Goal: Information Seeking & Learning: Learn about a topic

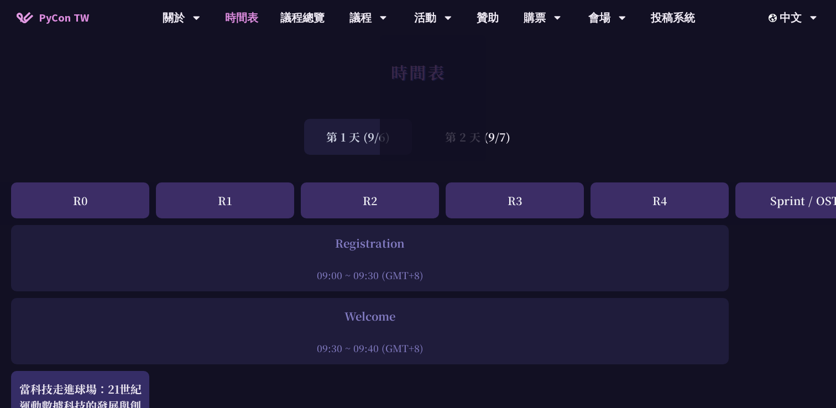
click at [540, 119] on div "第 1 天 (9/6) 第 2 天 (9/7)" at bounding box center [418, 136] width 836 height 47
click at [482, 129] on div "第 2 天 (9/7)" at bounding box center [477, 137] width 109 height 36
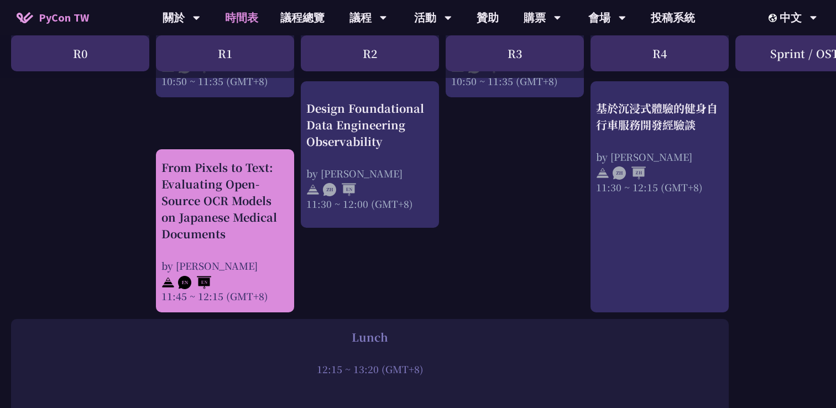
scroll to position [620, 0]
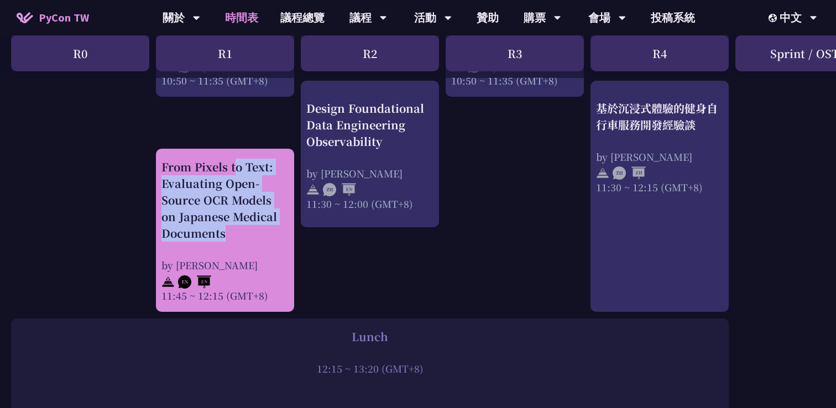
drag, startPoint x: 154, startPoint y: 168, endPoint x: 242, endPoint y: 247, distance: 117.8
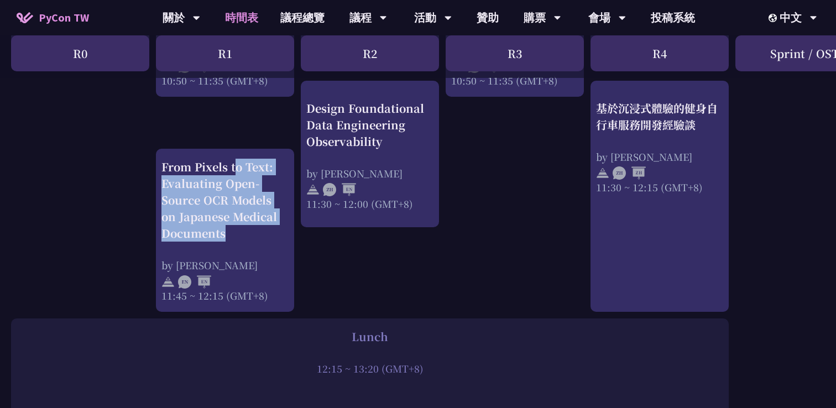
click at [234, 242] on div at bounding box center [234, 242] width 0 height 0
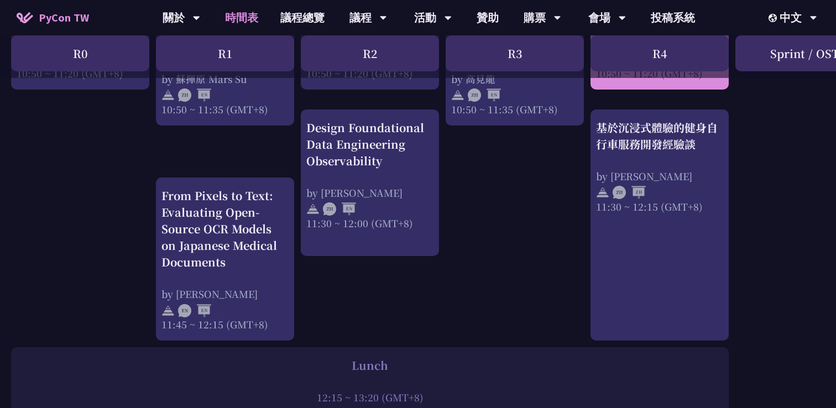
scroll to position [595, 0]
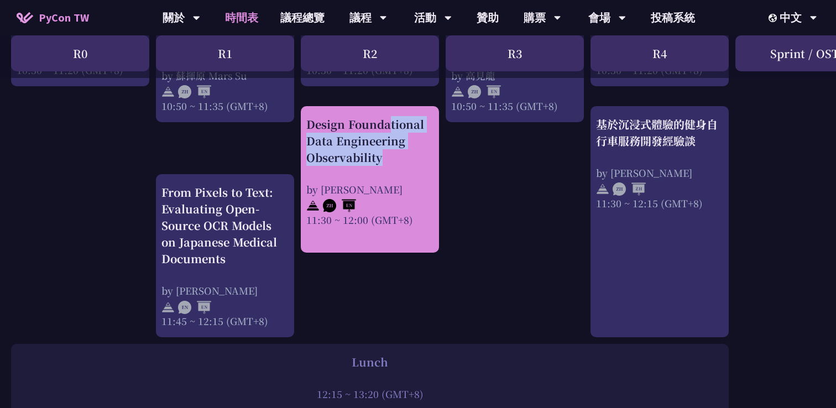
drag, startPoint x: 301, startPoint y: 122, endPoint x: 393, endPoint y: 171, distance: 104.4
click at [393, 171] on div "Design Foundational Data Engineering Observability by Shuhsi Lin 11:30 ~ 12:00 …" at bounding box center [370, 179] width 138 height 147
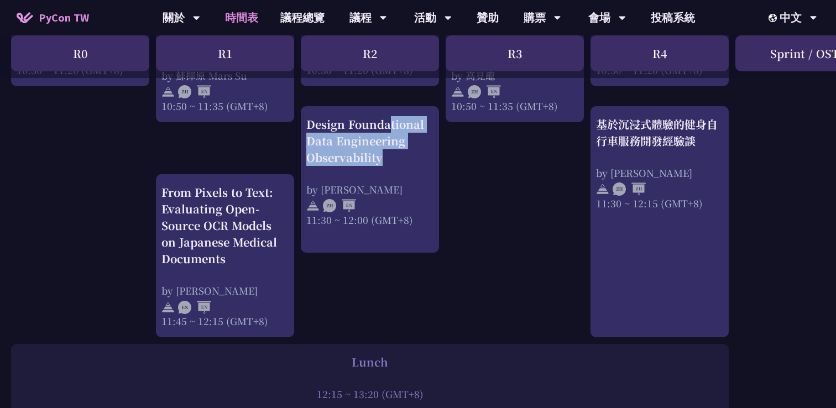
click at [385, 166] on div at bounding box center [385, 166] width 0 height 0
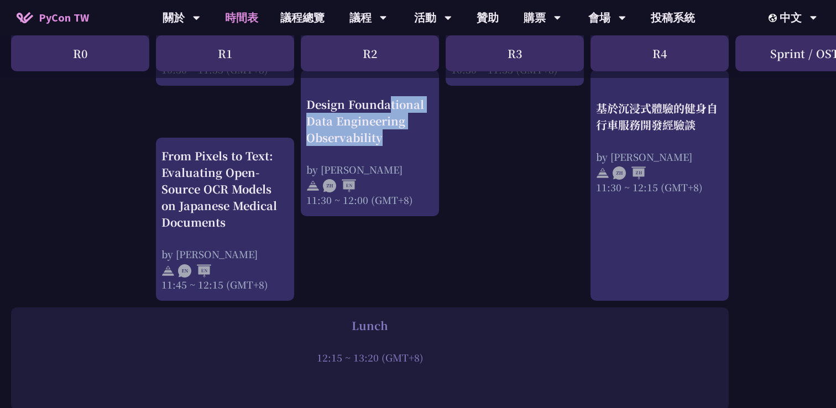
scroll to position [635, 0]
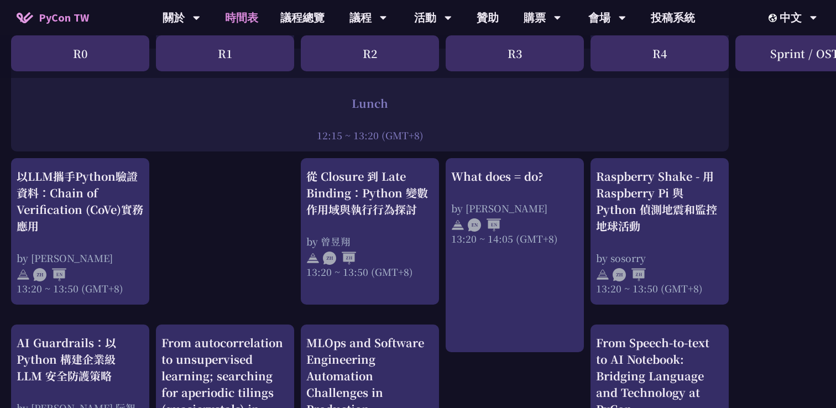
scroll to position [899, 0]
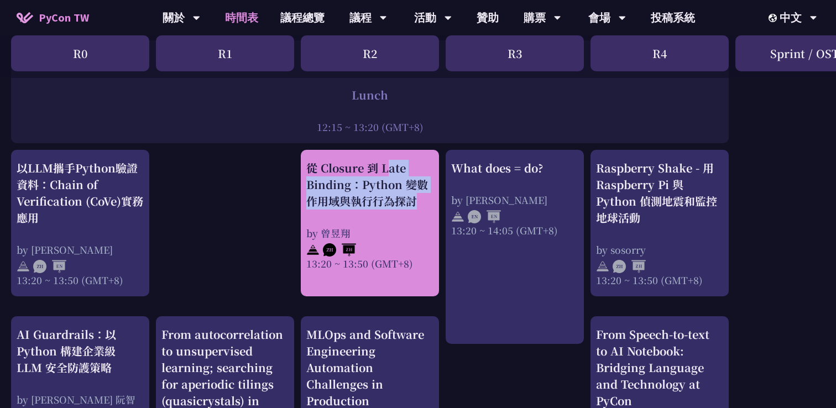
drag, startPoint x: 301, startPoint y: 173, endPoint x: 435, endPoint y: 219, distance: 141.1
click at [435, 217] on div "從 Closure 到 Late Binding：Python 變數作用域與執行行為探討 by 曾昱翔 13:20 ~ 13:50 (GMT+8)" at bounding box center [370, 223] width 138 height 147
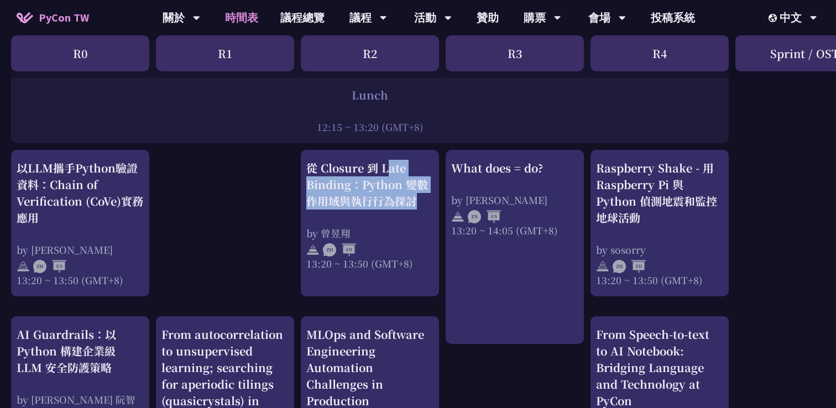
click at [427, 210] on div at bounding box center [427, 210] width 0 height 0
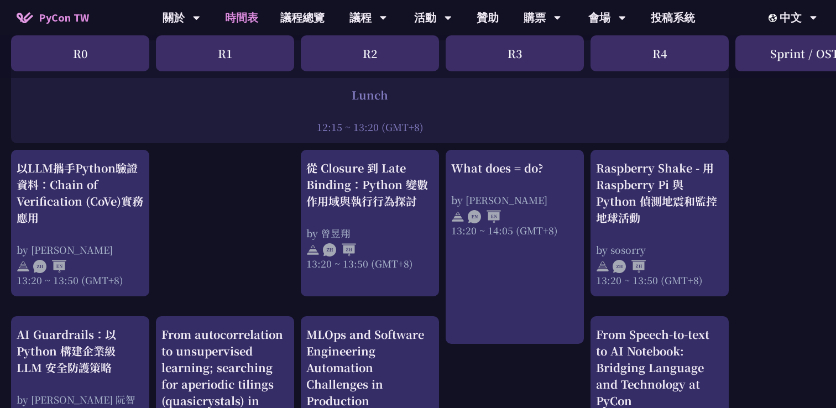
click at [217, 184] on div "print("Hello World")，然後呢？ by 高見龍 10:50 ~ 11:35 (GMT+8) What does = do? by Reuve…" at bounding box center [587, 181] width 1174 height 1708
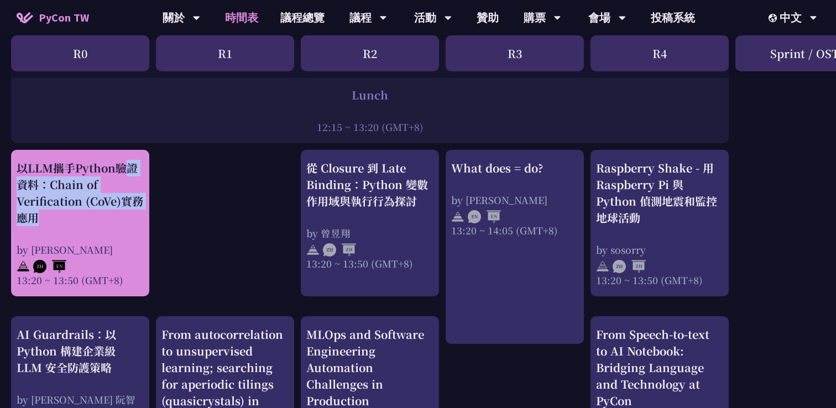
drag, startPoint x: 14, startPoint y: 167, endPoint x: 106, endPoint y: 235, distance: 114.2
click at [105, 233] on div "以LLM攜手Python驗證資料：Chain of Verification (CoVe)實務應用 by Kevin Tseng 13:20 ~ 13:50 …" at bounding box center [80, 223] width 138 height 147
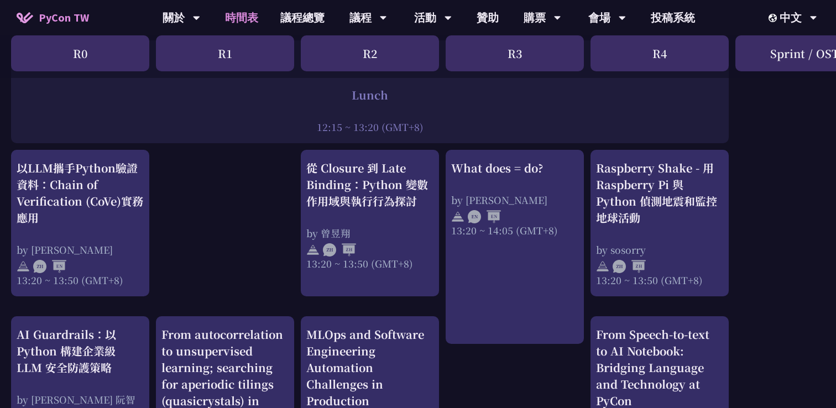
click at [259, 242] on div "print("Hello World")，然後呢？ by 高見龍 10:50 ~ 11:35 (GMT+8) What does = do? by Reuve…" at bounding box center [587, 181] width 1174 height 1708
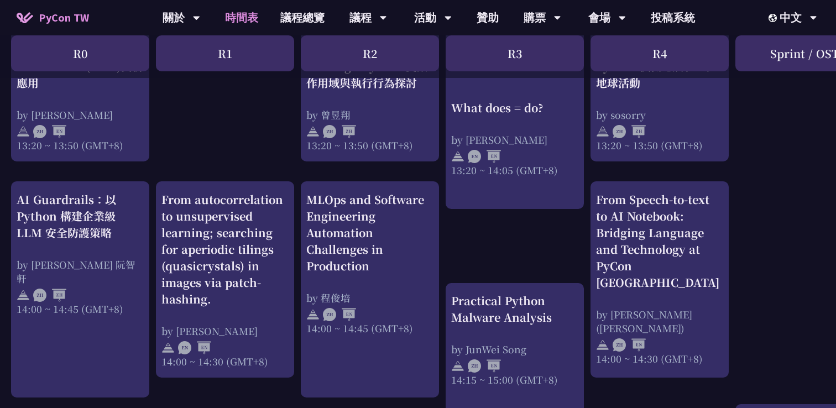
scroll to position [1038, 0]
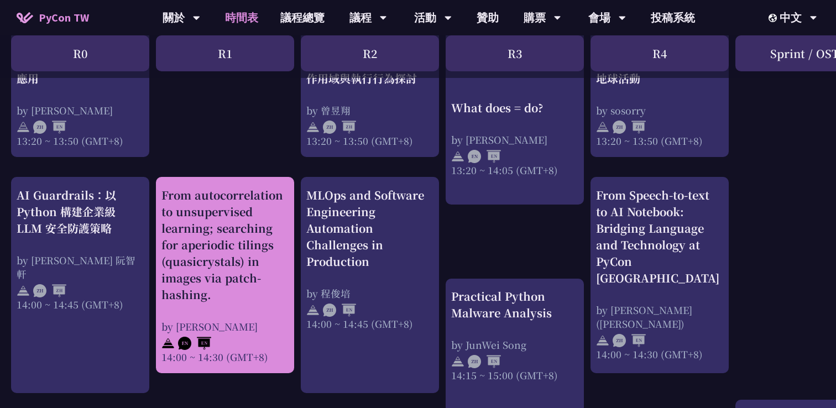
drag, startPoint x: 160, startPoint y: 193, endPoint x: 275, endPoint y: 296, distance: 155.1
click at [275, 296] on div "From autocorrelation to unsupervised learning; searching for aperiodic tilings …" at bounding box center [225, 275] width 138 height 196
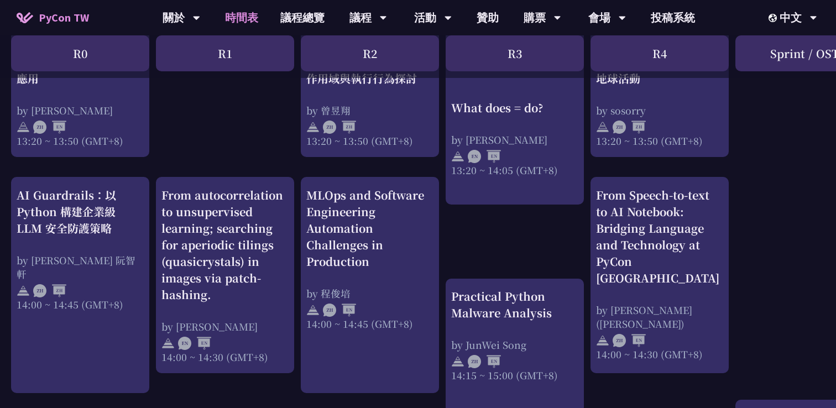
click at [268, 304] on div at bounding box center [268, 304] width 0 height 0
click at [490, 252] on div "print("Hello World")，然後呢？ by 高見龍 10:50 ~ 11:35 (GMT+8) What does = do? by Reuve…" at bounding box center [587, 41] width 1174 height 1708
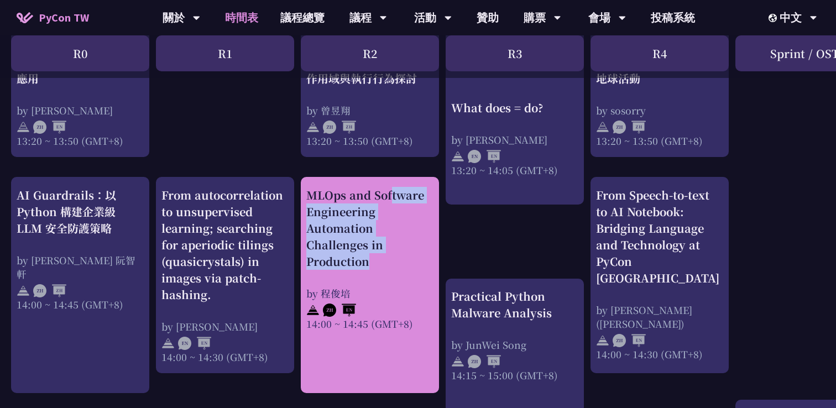
drag, startPoint x: 301, startPoint y: 195, endPoint x: 393, endPoint y: 272, distance: 119.3
click at [393, 272] on div "MLOps and Software Engineering Automation Challenges in Production by 程俊培 14:00…" at bounding box center [370, 285] width 138 height 216
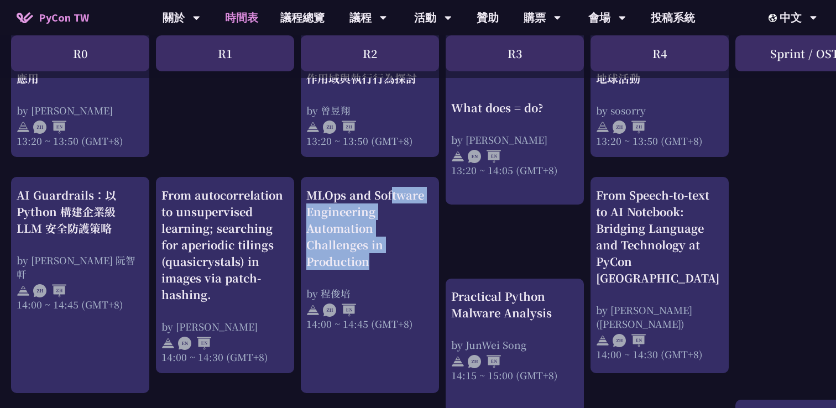
click at [385, 270] on div at bounding box center [385, 270] width 0 height 0
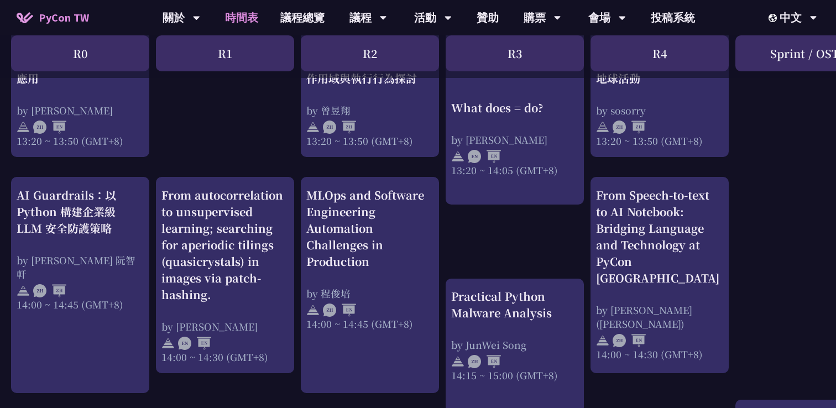
click at [521, 253] on div "print("Hello World")，然後呢？ by 高見龍 10:50 ~ 11:35 (GMT+8) What does = do? by Reuve…" at bounding box center [587, 41] width 1174 height 1708
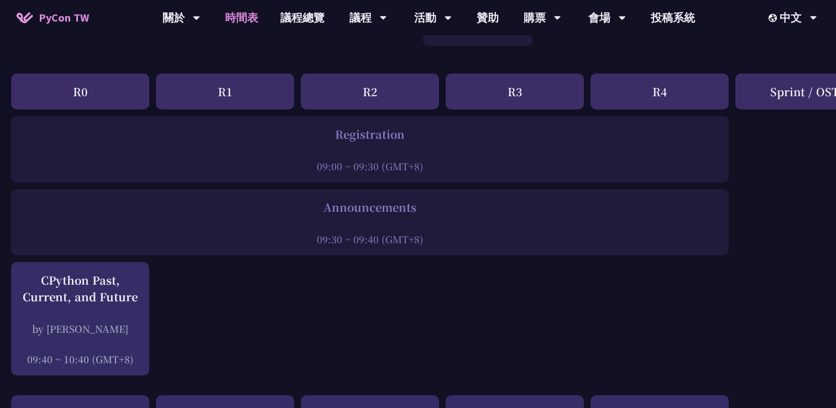
scroll to position [0, 0]
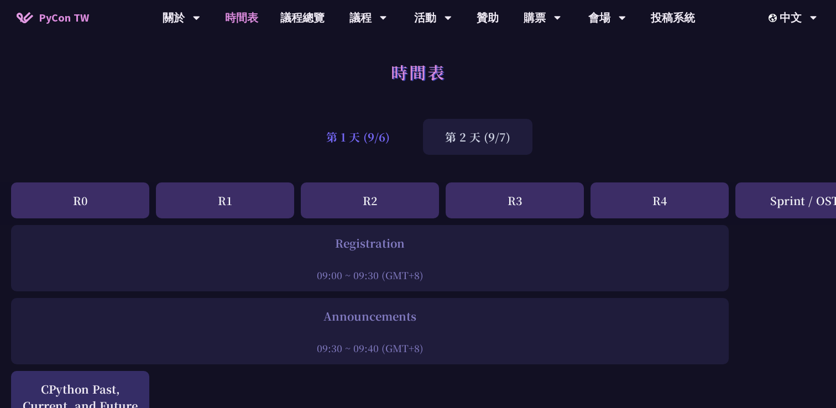
click at [355, 134] on div "第 1 天 (9/6)" at bounding box center [358, 137] width 108 height 36
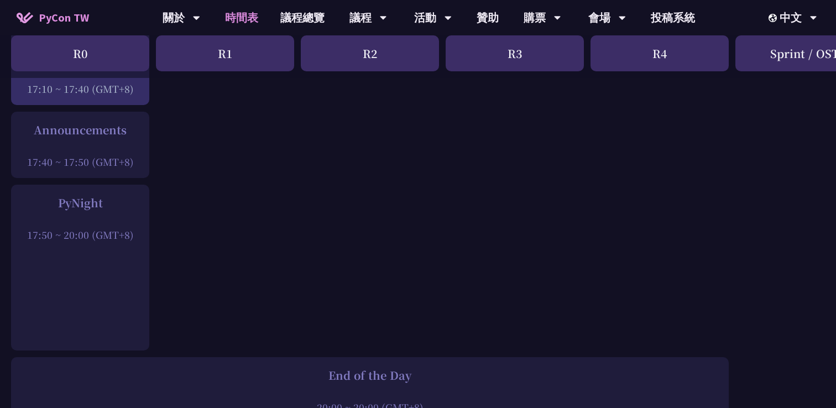
scroll to position [1685, 0]
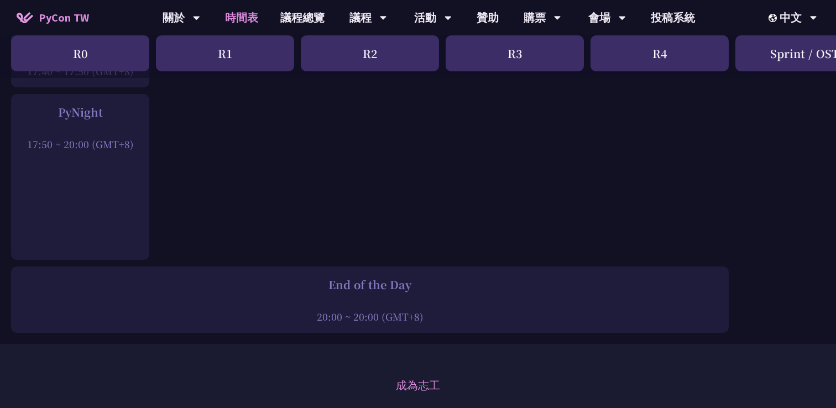
click at [85, 109] on div "PyNight" at bounding box center [80, 112] width 127 height 17
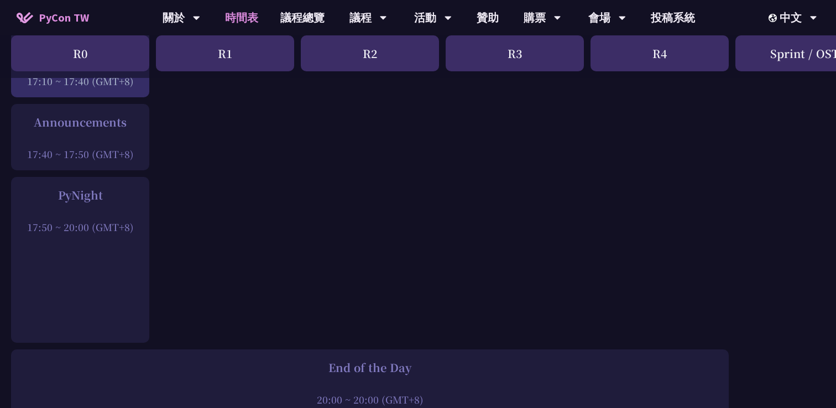
scroll to position [1599, 0]
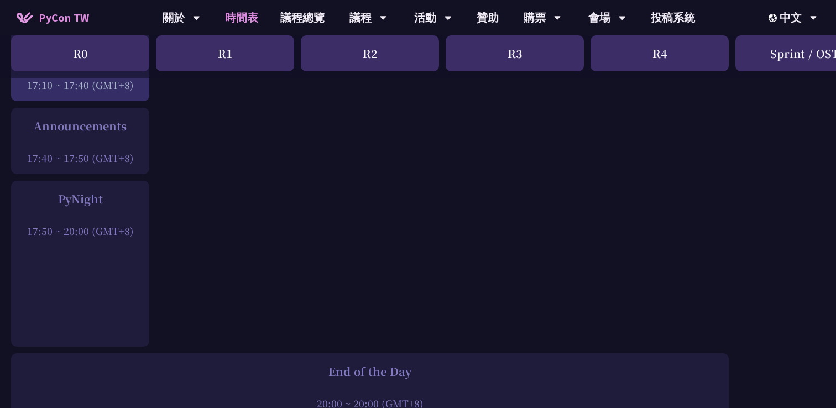
click at [80, 191] on div "PyNight" at bounding box center [80, 199] width 127 height 17
copy div "PyNight"
click at [87, 124] on div "Announcements" at bounding box center [80, 126] width 127 height 17
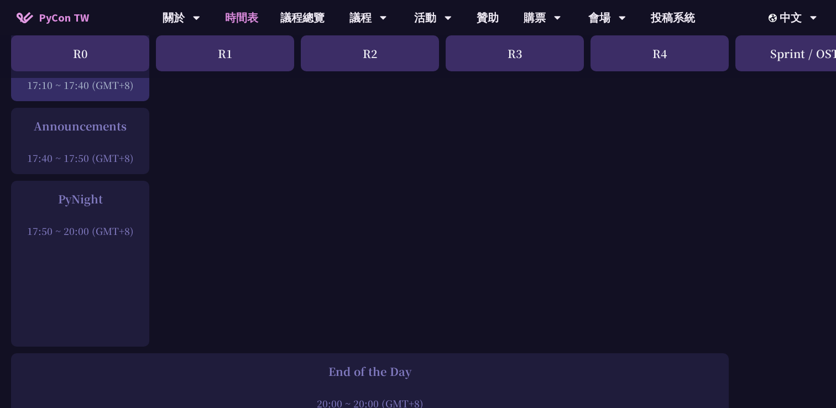
click at [87, 124] on div "Announcements" at bounding box center [80, 126] width 127 height 17
click at [80, 127] on div at bounding box center [80, 127] width 0 height 0
click at [69, 191] on div "PyNight" at bounding box center [80, 199] width 127 height 17
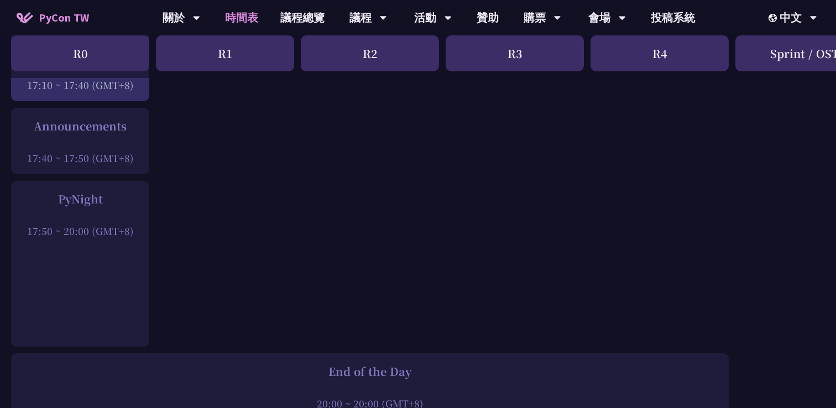
click at [69, 191] on div "PyNight" at bounding box center [80, 199] width 127 height 17
copy div "PyNight"
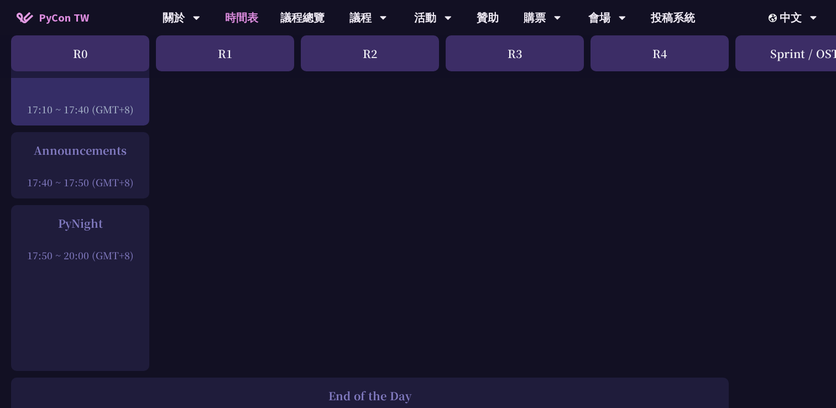
scroll to position [1574, 0]
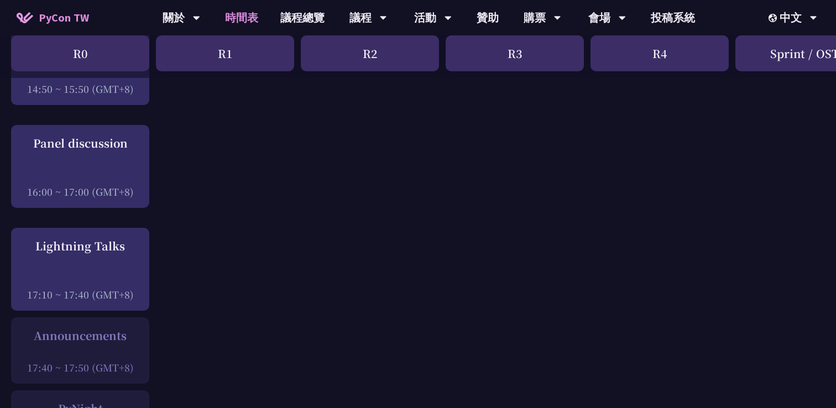
scroll to position [1395, 0]
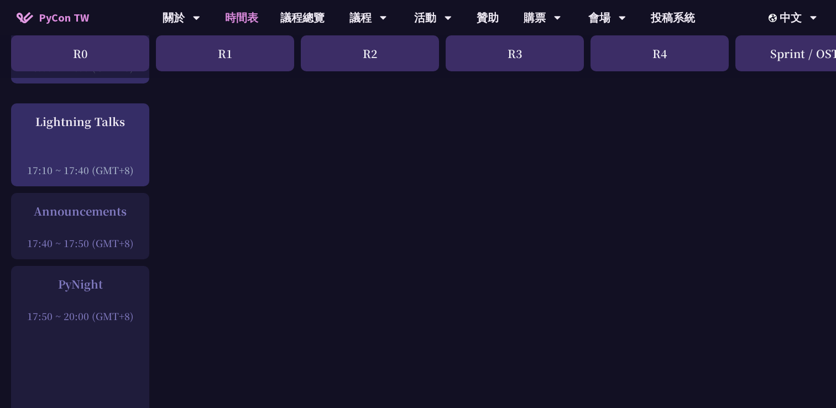
scroll to position [1508, 0]
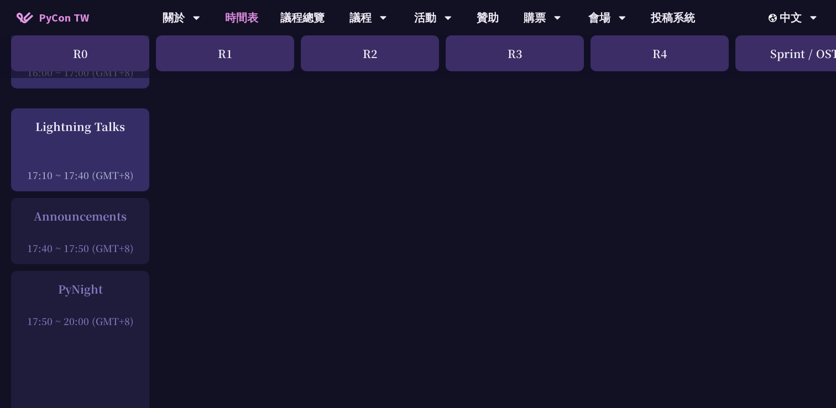
click at [98, 224] on div at bounding box center [80, 232] width 127 height 17
click at [103, 213] on div "Announcements" at bounding box center [80, 216] width 127 height 17
click at [45, 224] on div at bounding box center [80, 232] width 127 height 17
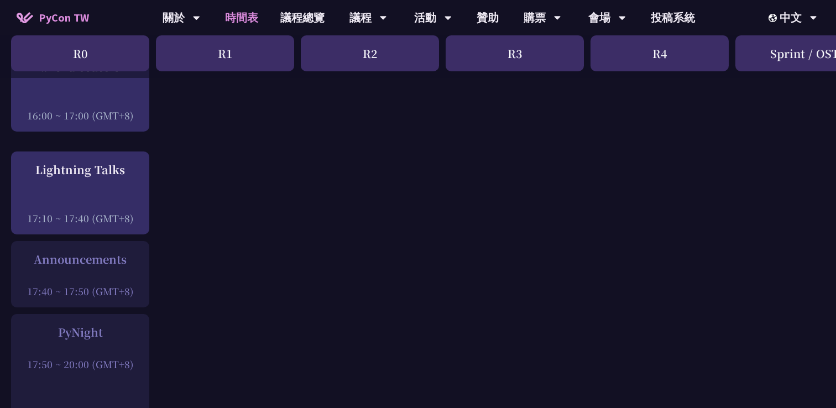
scroll to position [1483, 0]
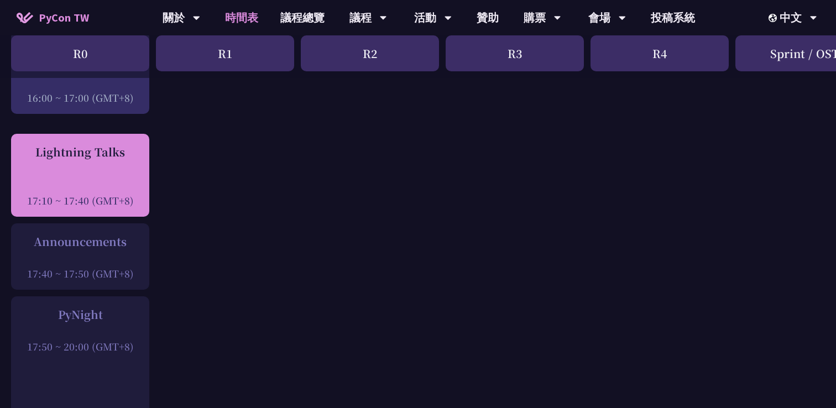
click at [101, 165] on div "Lightning Talks 17:10 ~ 17:40 (GMT+8)" at bounding box center [80, 176] width 127 height 64
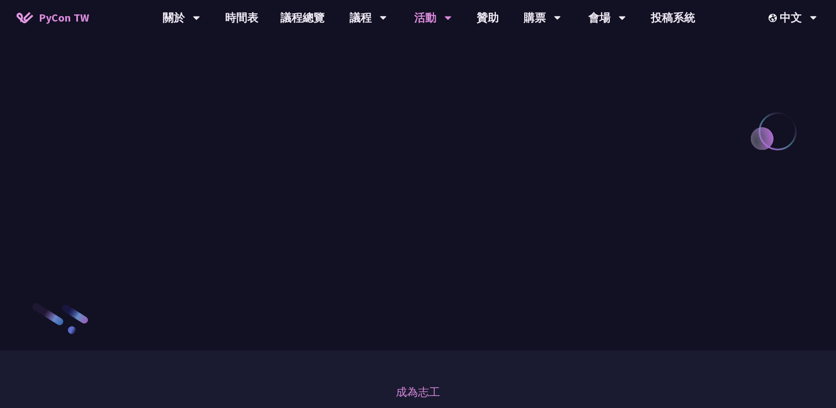
scroll to position [1183, 0]
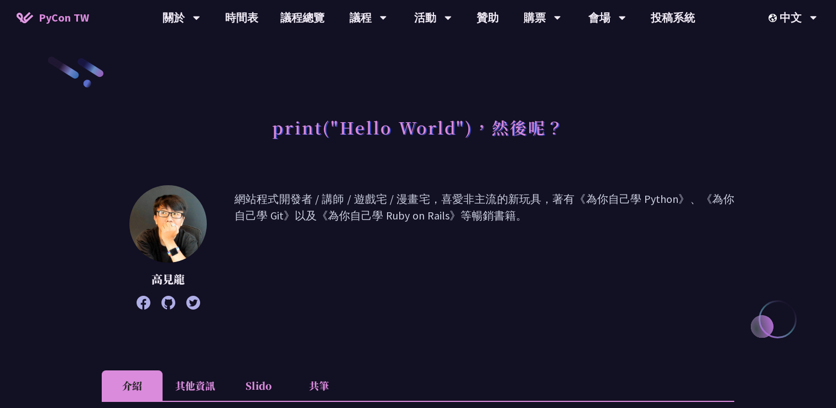
click at [160, 281] on p "高見龍" at bounding box center [167, 279] width 77 height 17
copy div "高見龍"
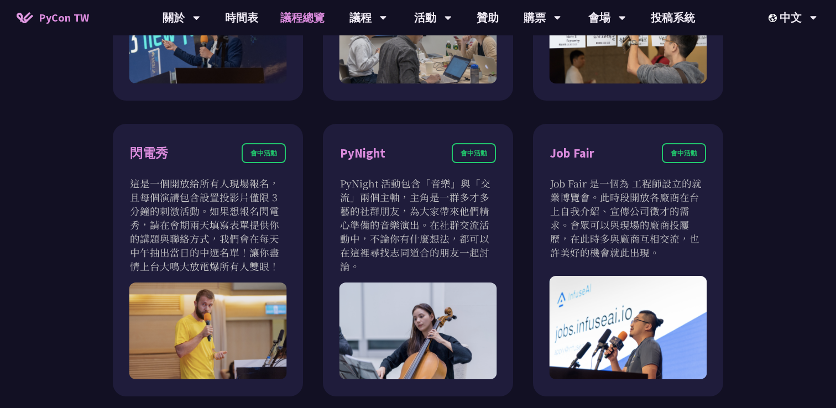
scroll to position [965, 0]
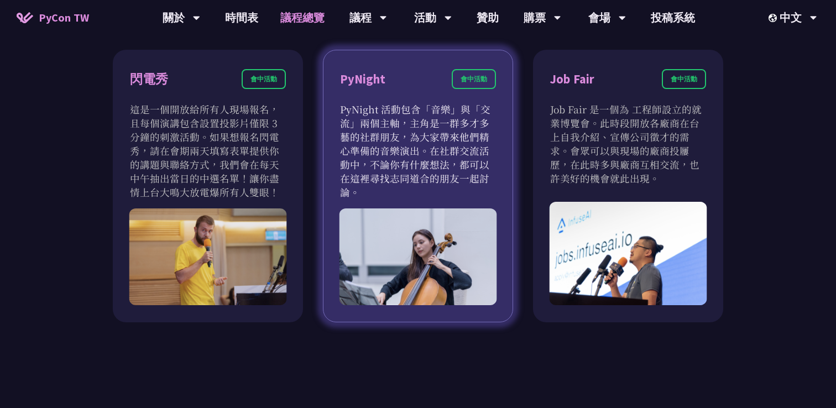
drag, startPoint x: 354, startPoint y: 116, endPoint x: 467, endPoint y: 134, distance: 114.3
click at [467, 134] on p "PyNight 活動包含「音樂」與「交流」兩個主軸，主角是一群多才多藝的社群朋友，為大家帶來他們精心準備的音樂演出。在社群交流活動中，不論你有什麼想法，都可以…" at bounding box center [418, 150] width 156 height 97
drag, startPoint x: 358, startPoint y: 141, endPoint x: 471, endPoint y: 191, distance: 123.8
click at [469, 188] on div "PyNight 會中活動 PyNight 活動包含「音樂」與「交流」兩個主軸，主角是一群多才多藝的社群朋友，為大家帶來他們精心準備的音樂演出。在社群交流活動中…" at bounding box center [418, 186] width 190 height 272
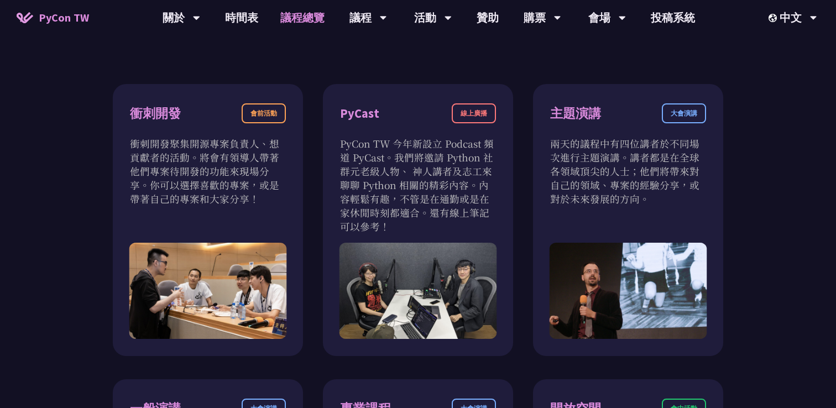
scroll to position [0, 0]
